Goal: Task Accomplishment & Management: Use online tool/utility

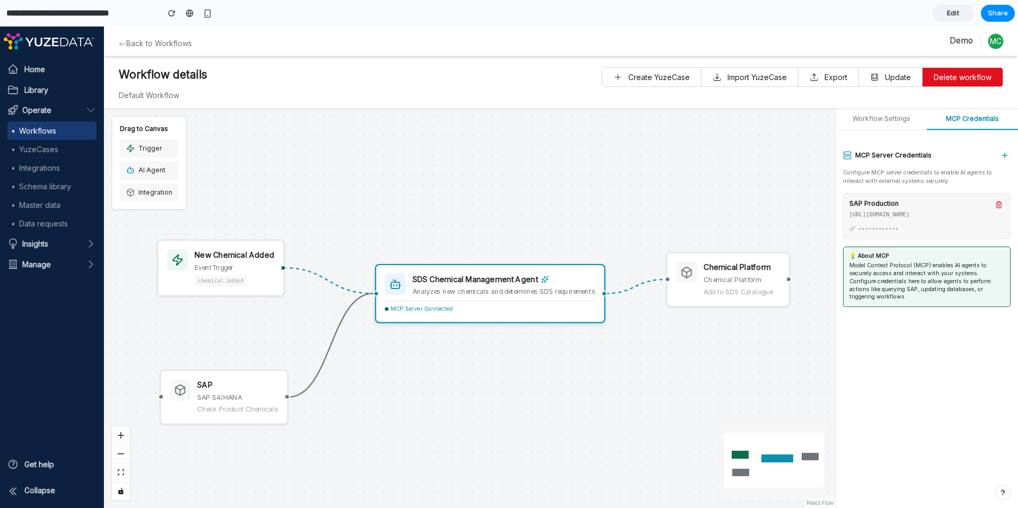
click at [794, 93] on div "Workflow details Default Workflow Create YuzeCase Import YuzeCase Export Update…" at bounding box center [561, 282] width 914 height 452
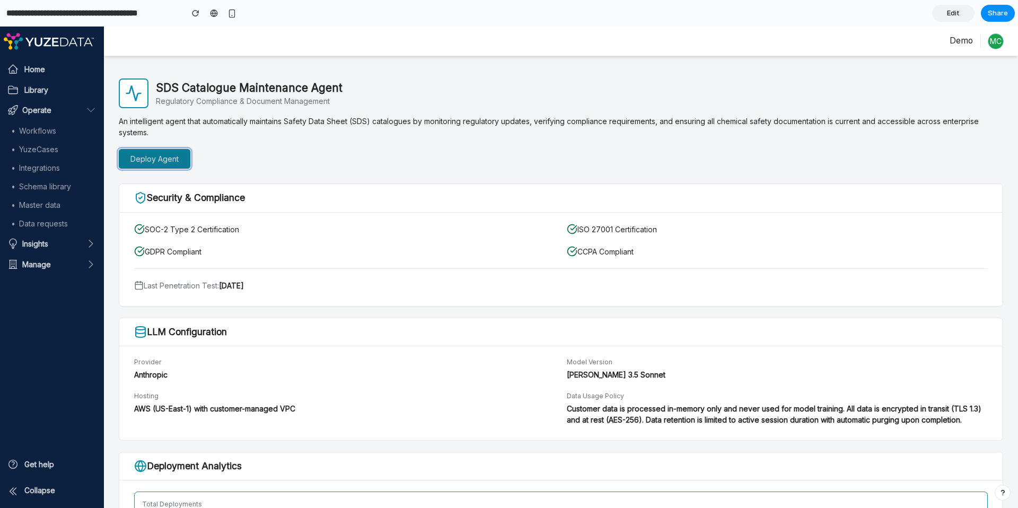
click at [170, 165] on button "Deploy Agent" at bounding box center [155, 159] width 72 height 20
click at [343, 164] on div "SDS Catalogue Maintenance Agent Regulatory Compliance & Document Management An …" at bounding box center [561, 123] width 885 height 90
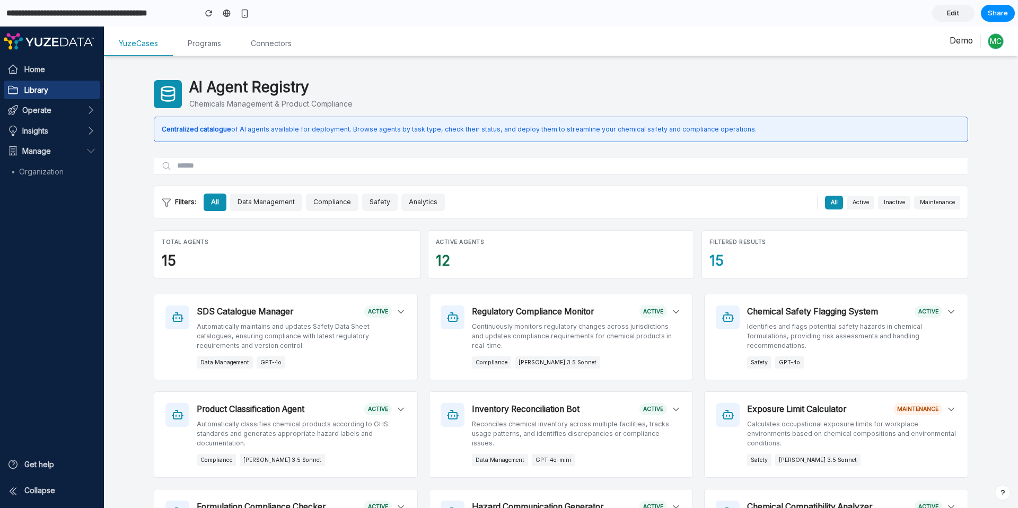
drag, startPoint x: 1010, startPoint y: 47, endPoint x: 942, endPoint y: 36, distance: 68.8
